Goal: Task Accomplishment & Management: Use online tool/utility

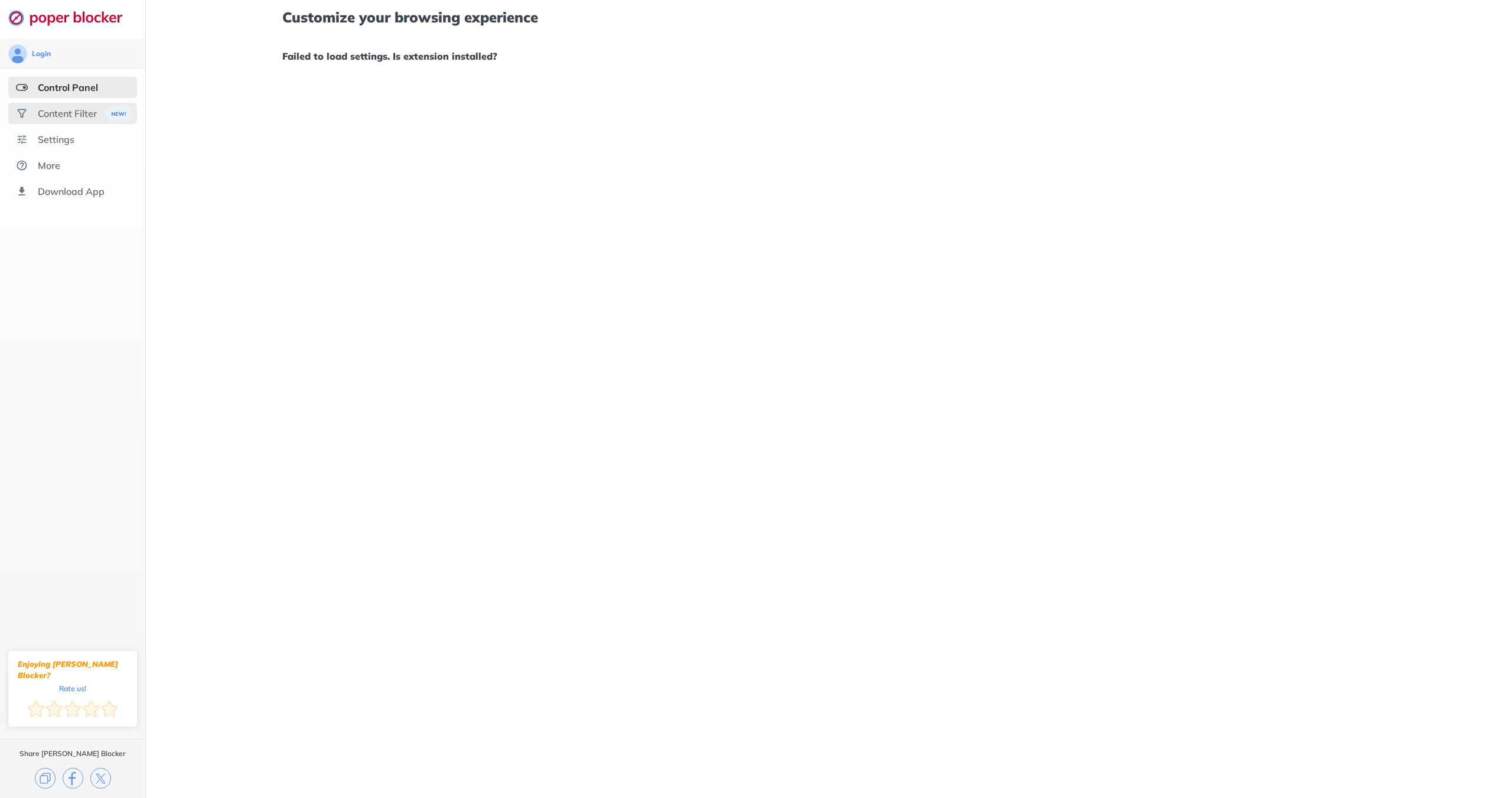
click at [32, 113] on div "Content Filter" at bounding box center [72, 113] width 129 height 21
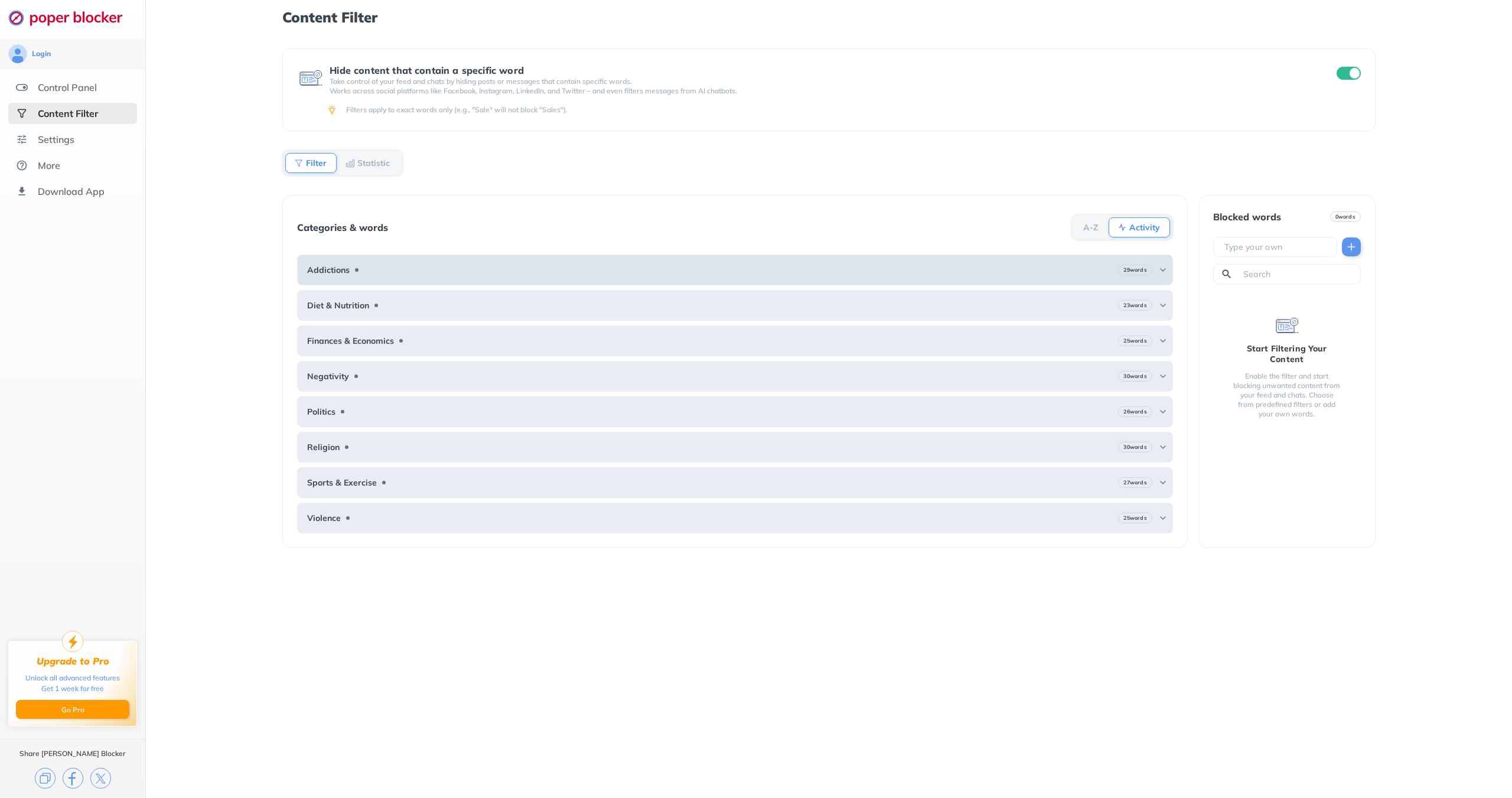
click at [458, 272] on div "Addictions 29 words" at bounding box center [735, 270] width 875 height 31
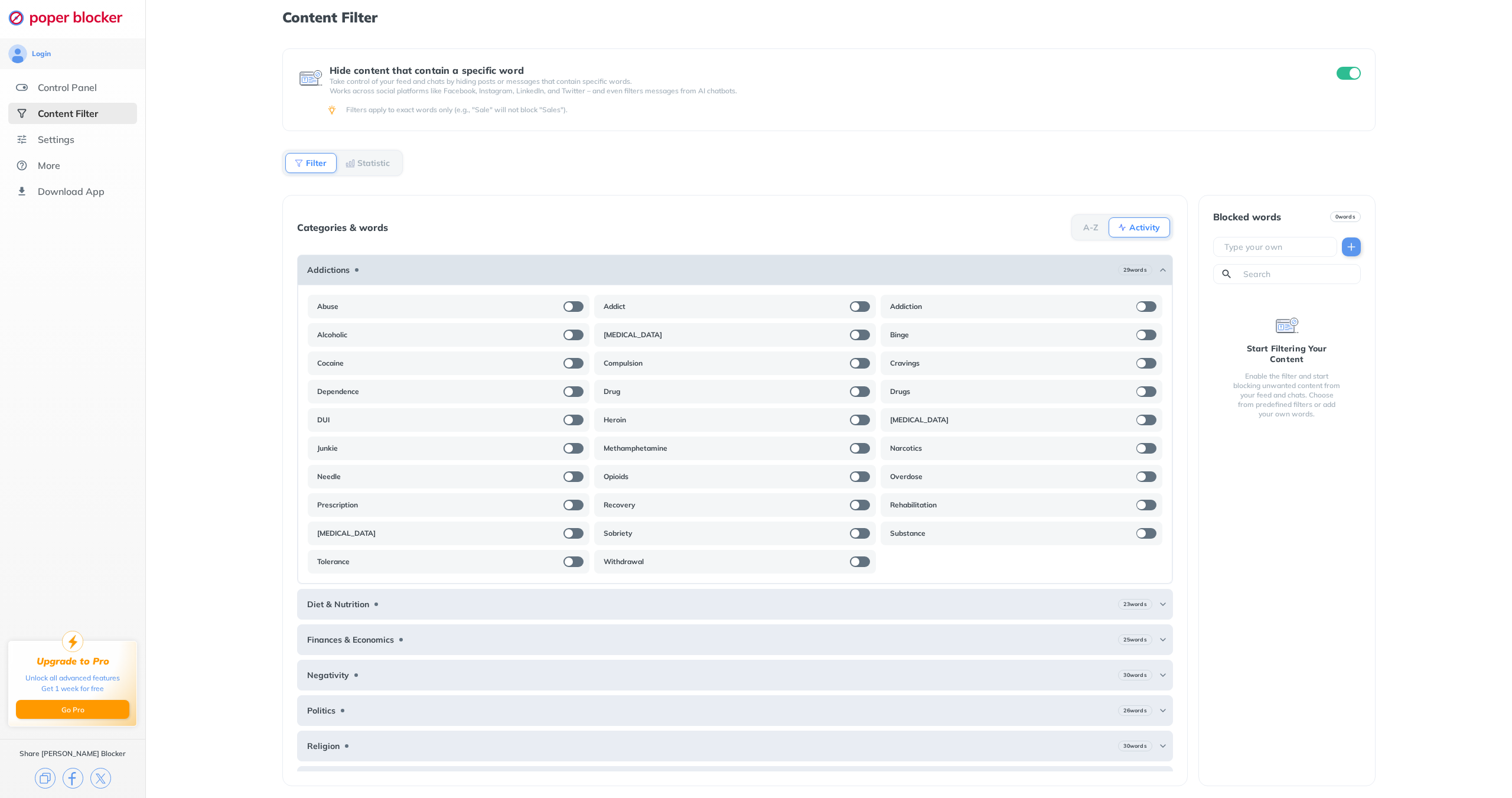
click at [458, 272] on div "Addictions 29 words" at bounding box center [735, 270] width 875 height 31
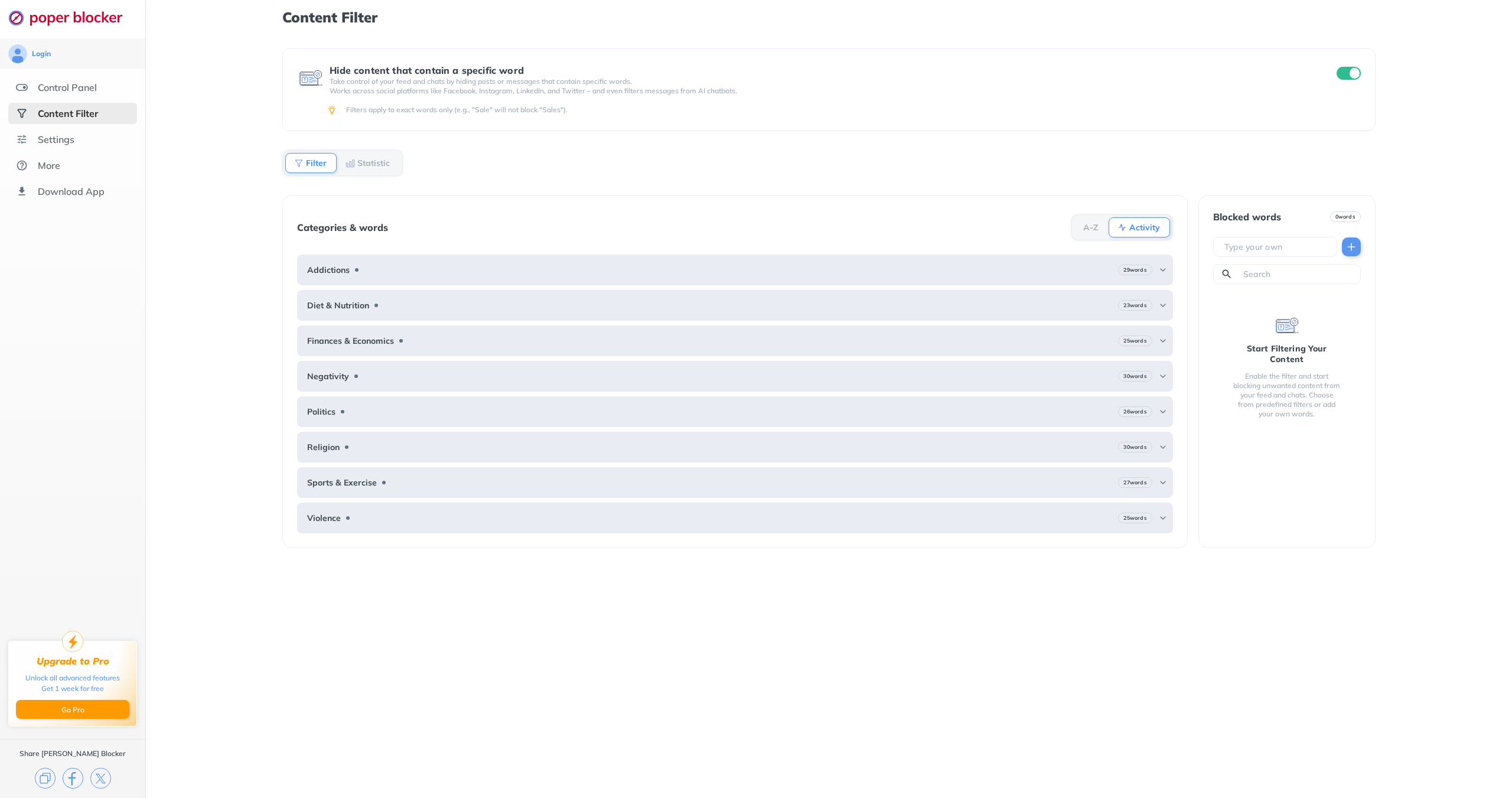
drag, startPoint x: 532, startPoint y: 98, endPoint x: 602, endPoint y: 92, distance: 70.3
click at [534, 98] on div "Hide content that contain a specific word Take control of your feed and chats b…" at bounding box center [828, 89] width 1092 height 83
click at [93, 86] on div "Control Panel" at bounding box center [67, 87] width 59 height 12
